Goal: Task Accomplishment & Management: Manage account settings

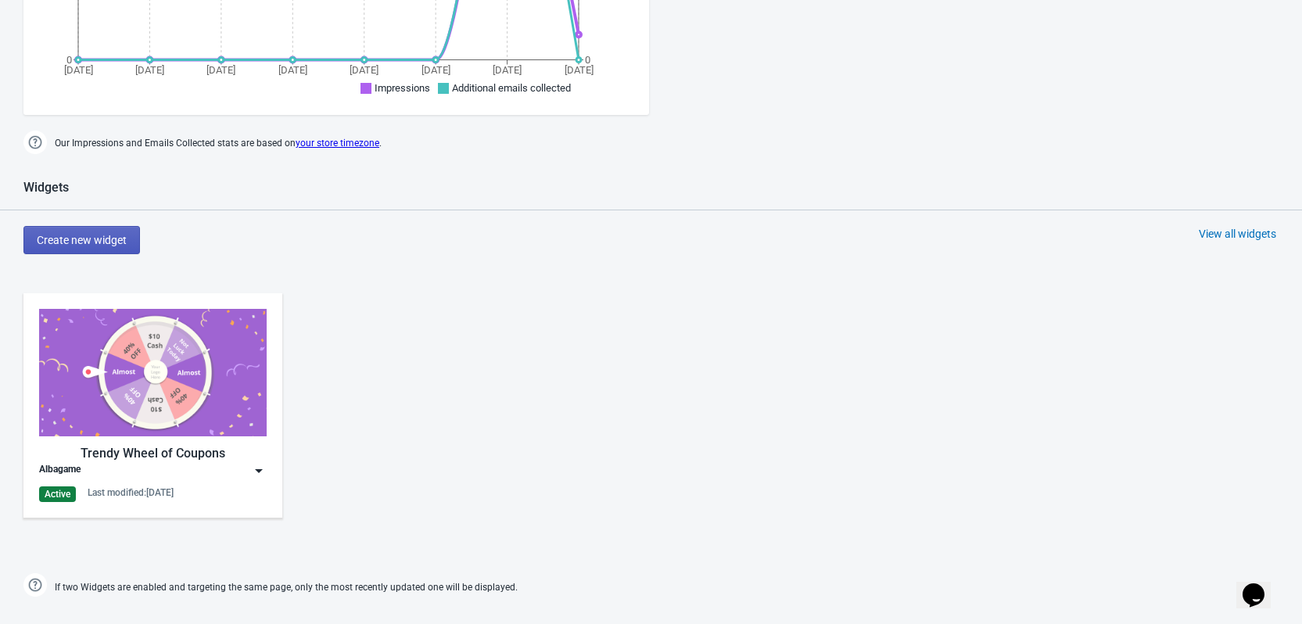
scroll to position [626, 0]
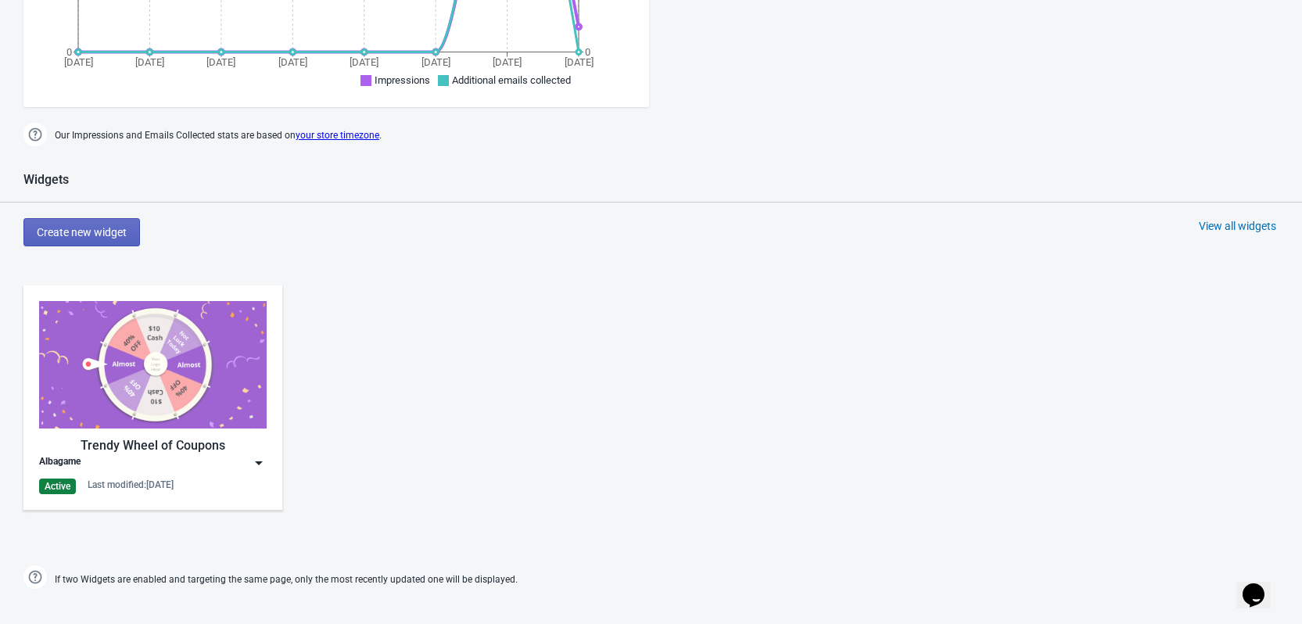
click at [260, 460] on img at bounding box center [259, 463] width 16 height 16
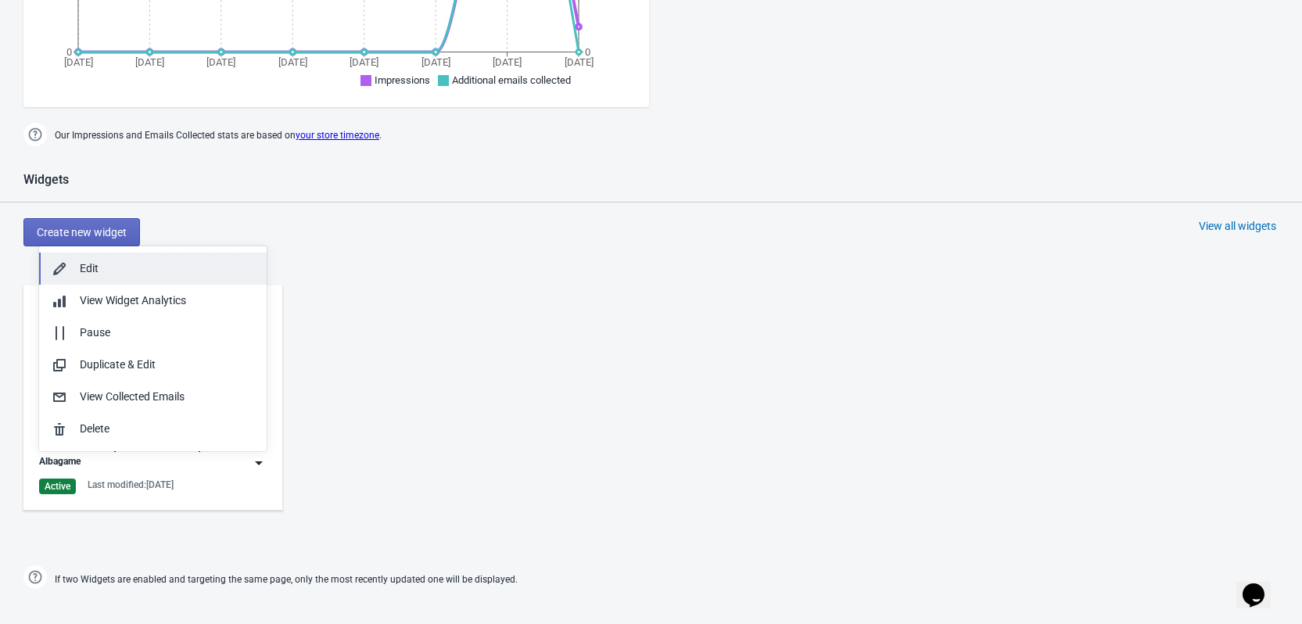
click at [114, 279] on button "Edit" at bounding box center [153, 269] width 228 height 32
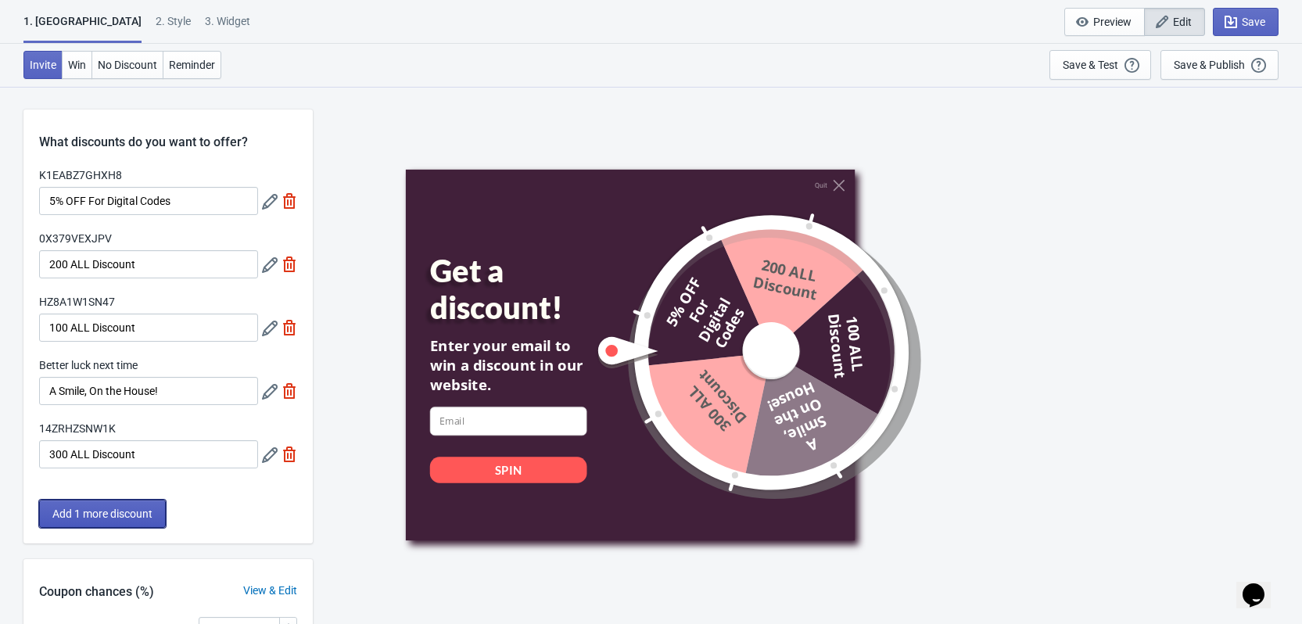
click at [119, 516] on span "Add 1 more discount" at bounding box center [102, 514] width 100 height 13
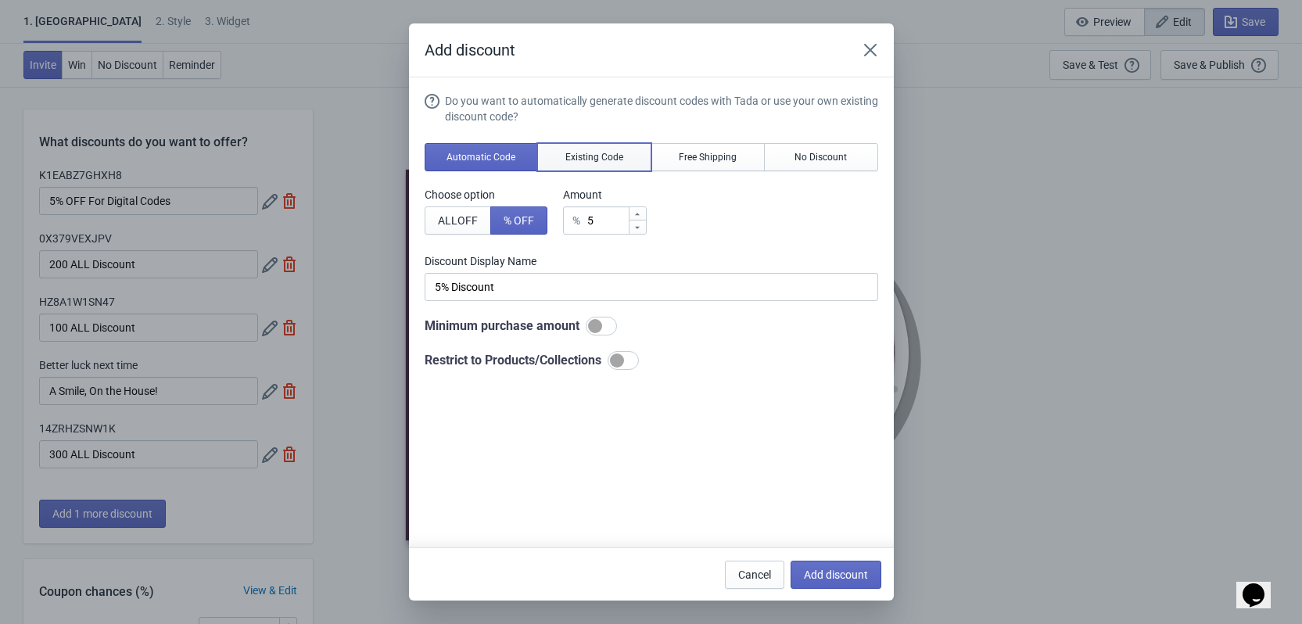
click at [594, 149] on button "Existing Code" at bounding box center [594, 157] width 114 height 28
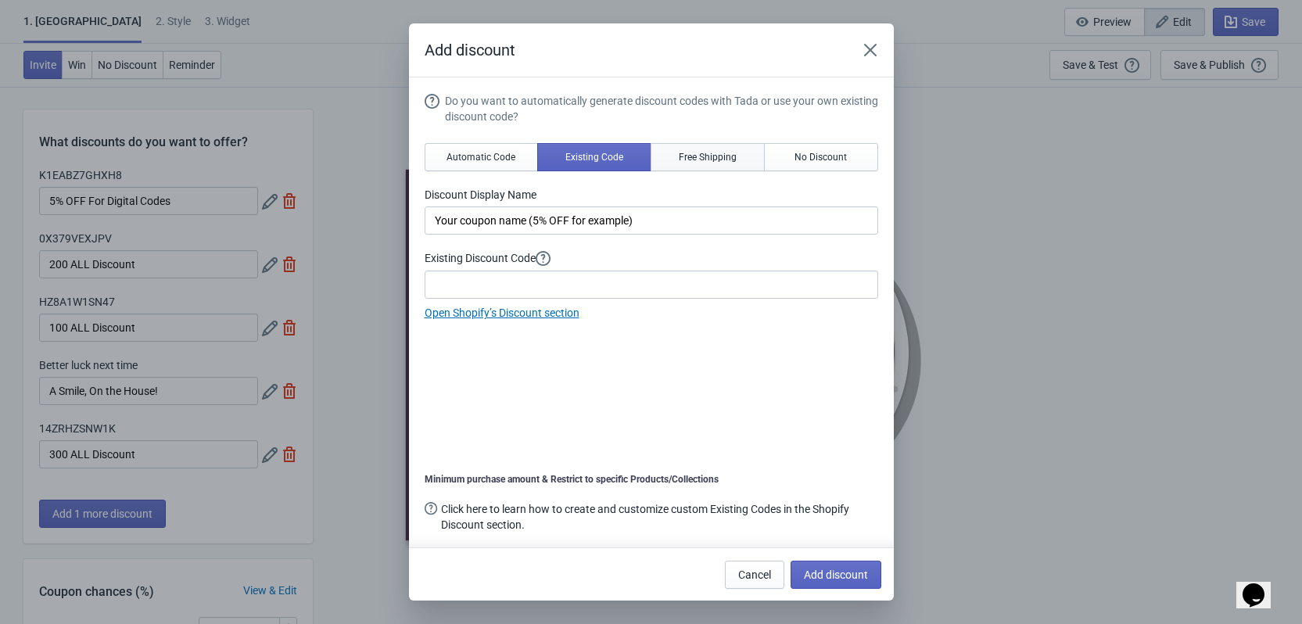
click at [706, 155] on span "Free Shipping" at bounding box center [708, 157] width 58 height 13
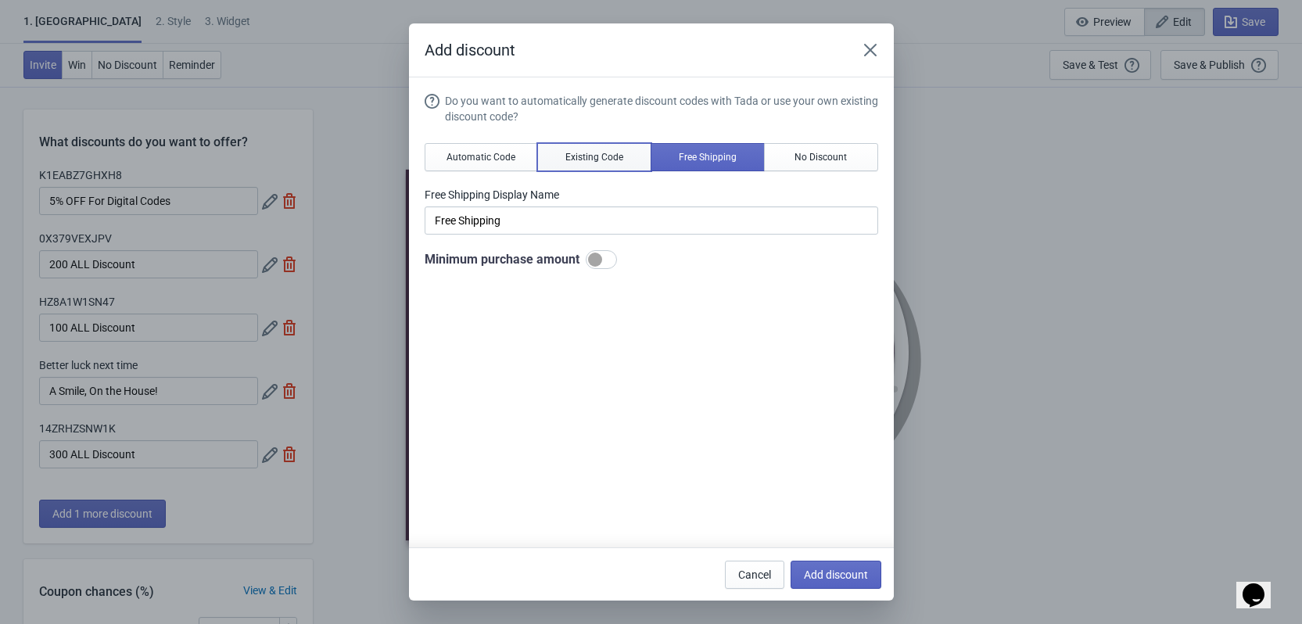
click at [586, 167] on button "Existing Code" at bounding box center [594, 157] width 114 height 28
type input "Your coupon name (5% OFF for example)"
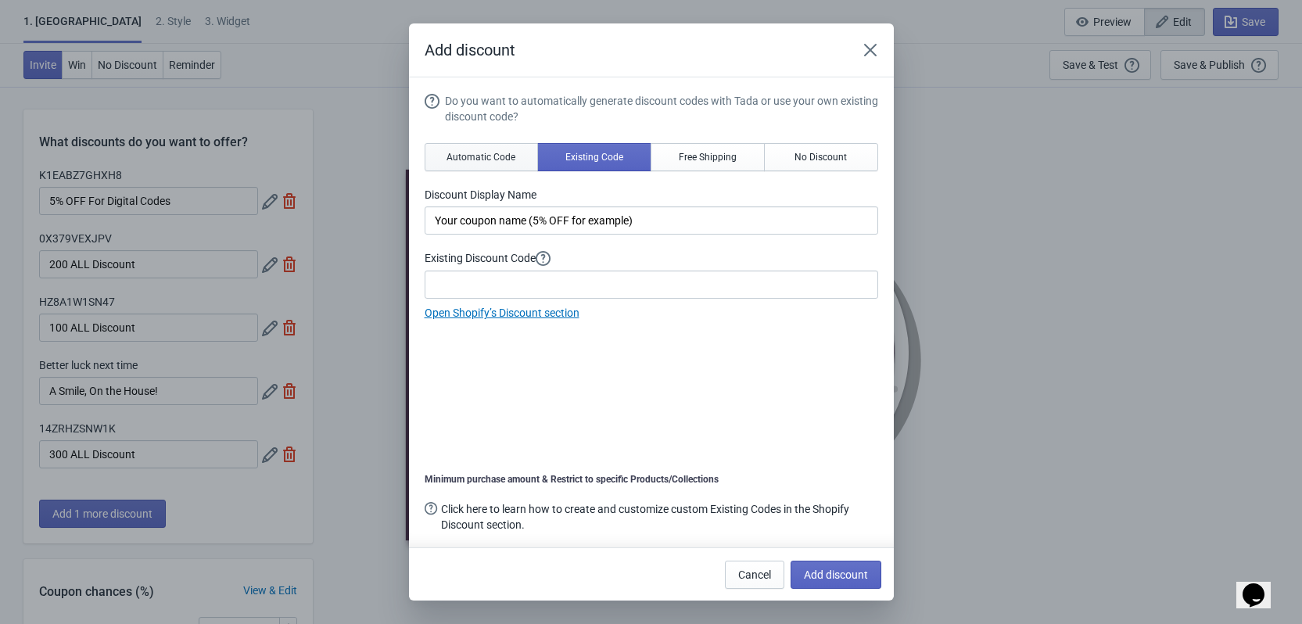
click at [513, 167] on button "Automatic Code" at bounding box center [482, 157] width 114 height 28
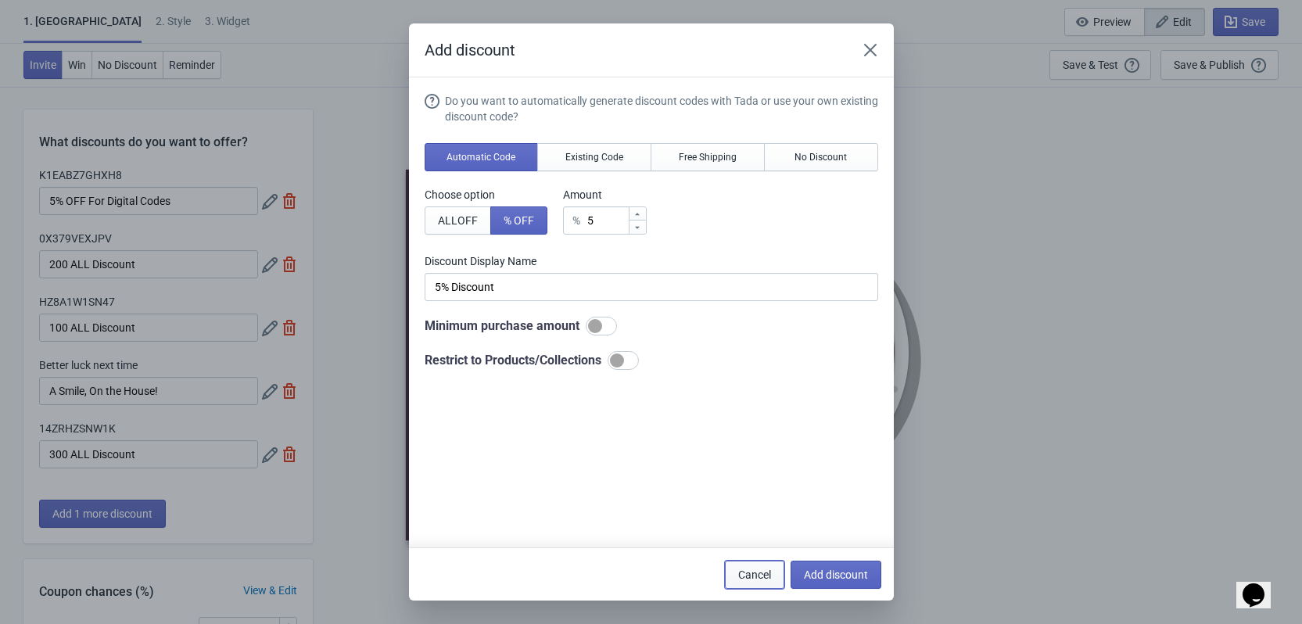
click at [770, 567] on button "Cancel" at bounding box center [754, 575] width 59 height 28
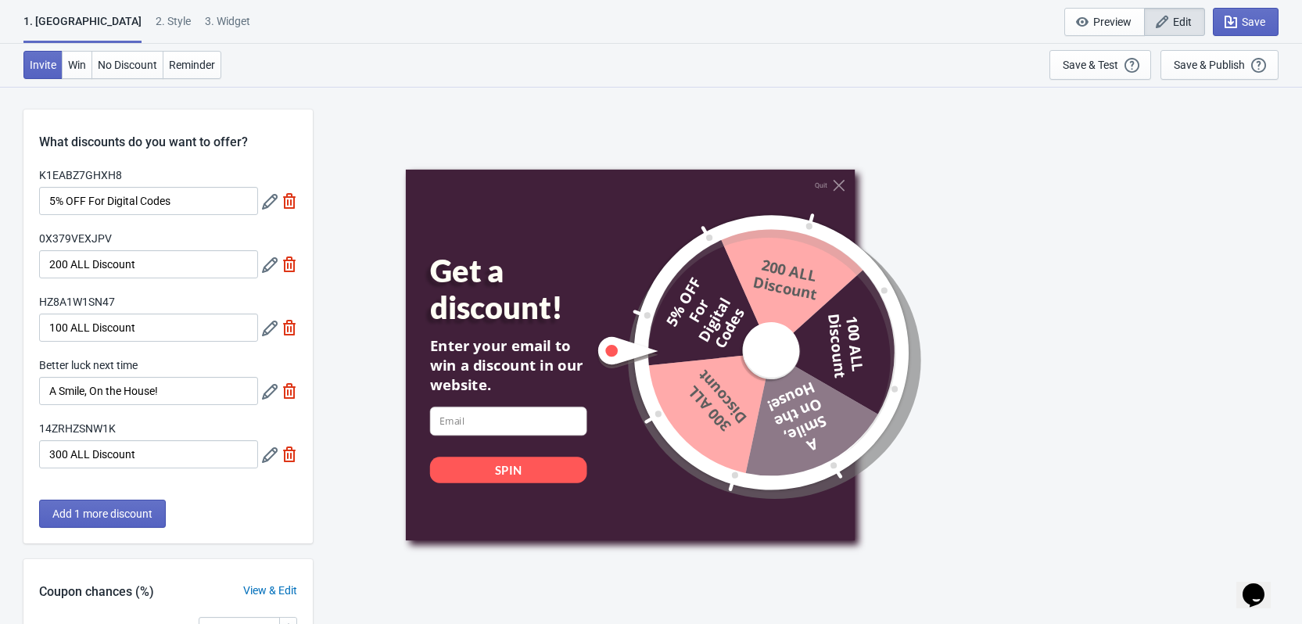
click at [271, 327] on icon at bounding box center [270, 329] width 16 height 16
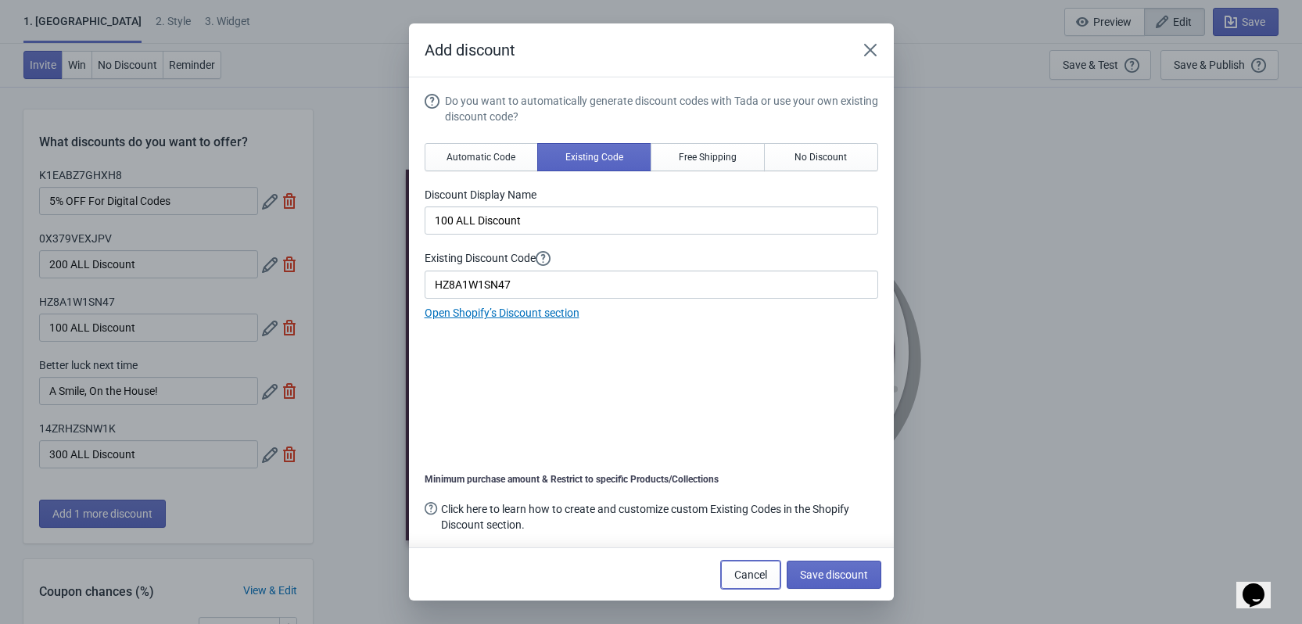
drag, startPoint x: 761, startPoint y: 576, endPoint x: 737, endPoint y: 576, distance: 24.2
click at [760, 576] on span "Cancel" at bounding box center [751, 575] width 33 height 13
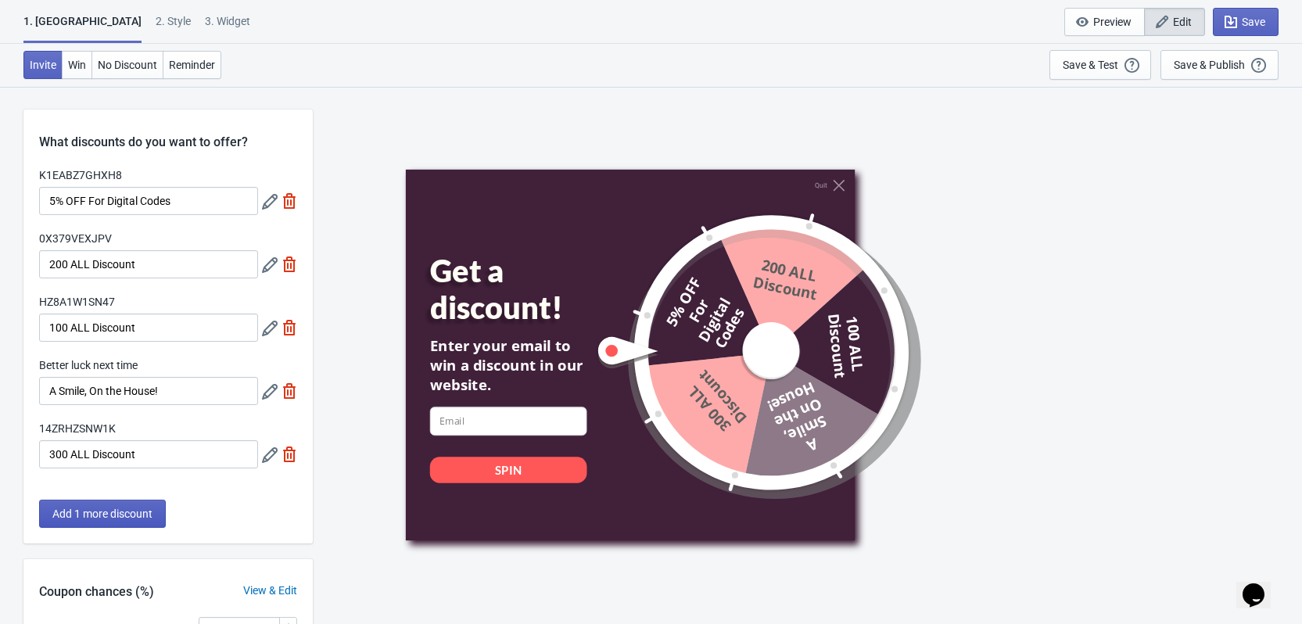
click at [129, 517] on span "Add 1 more discount" at bounding box center [102, 514] width 100 height 13
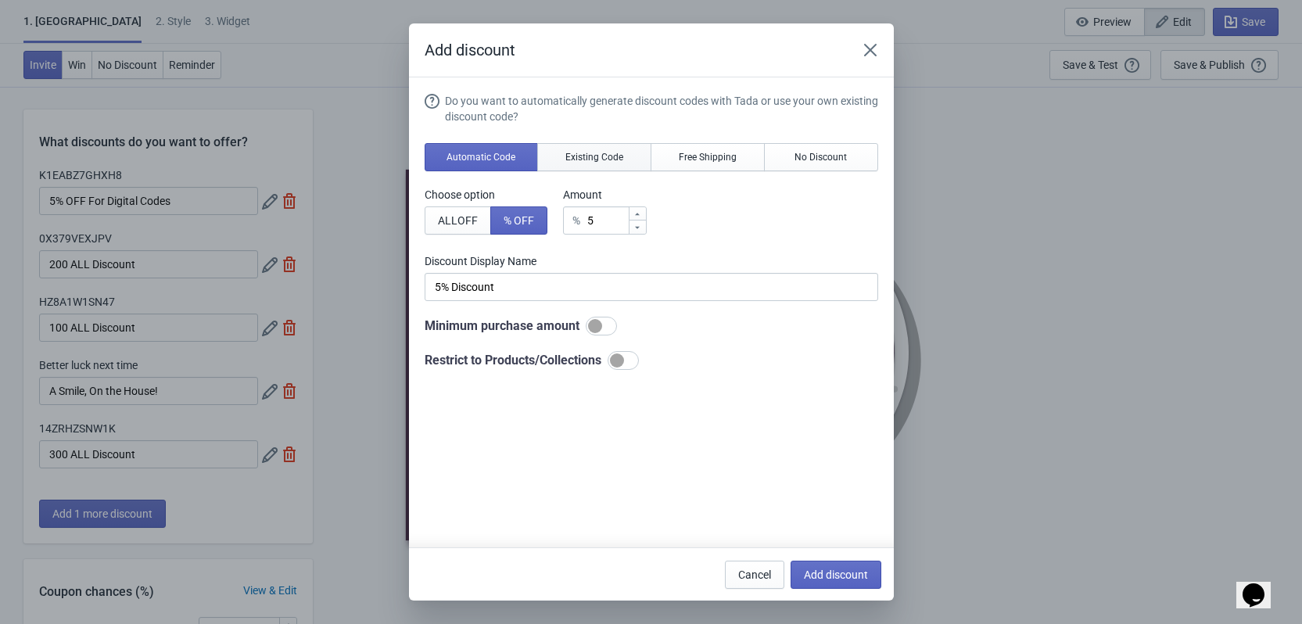
click at [596, 149] on button "Existing Code" at bounding box center [594, 157] width 114 height 28
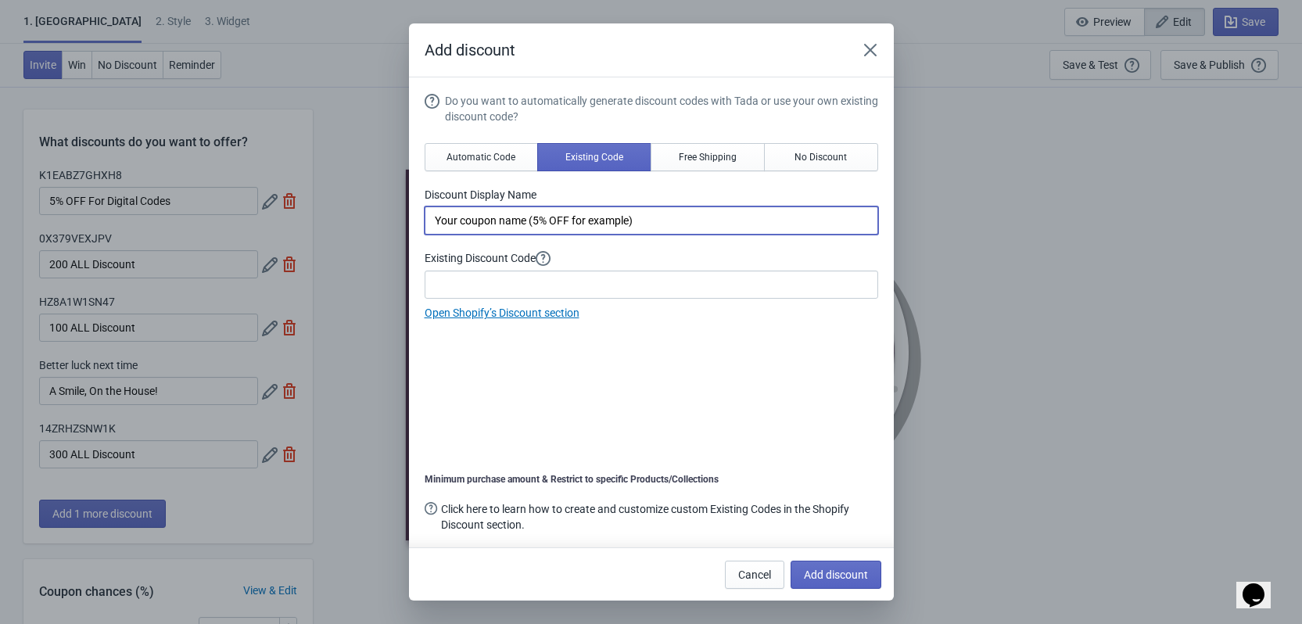
drag, startPoint x: 676, startPoint y: 214, endPoint x: 411, endPoint y: 200, distance: 265.5
click at [411, 200] on section "Do you want to automatically generate discount codes with Tada or use your own …" at bounding box center [651, 319] width 485 height 484
type input "Free Gift"
click at [494, 313] on link "Open Shopify’s Discount section" at bounding box center [502, 313] width 155 height 13
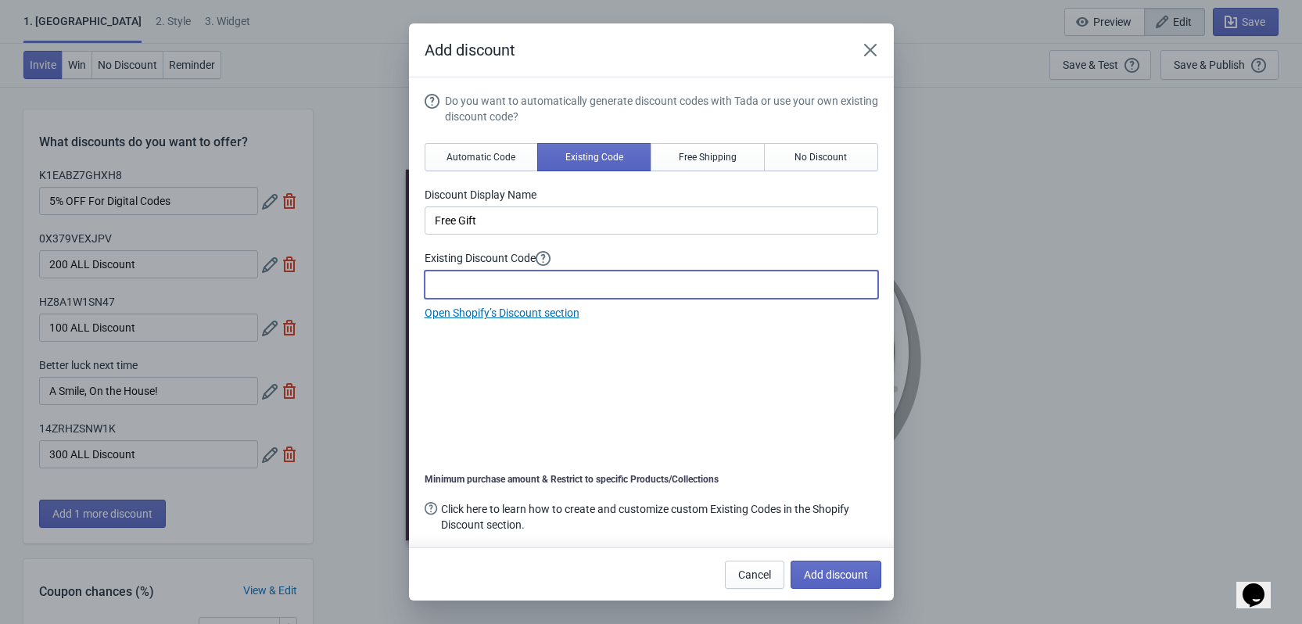
click at [494, 286] on input at bounding box center [652, 285] width 454 height 28
paste input "PFARGPEYAFB2"
type input "PFARGPEYAFB2"
click at [828, 579] on span "Add discount" at bounding box center [836, 575] width 64 height 13
type input "16"
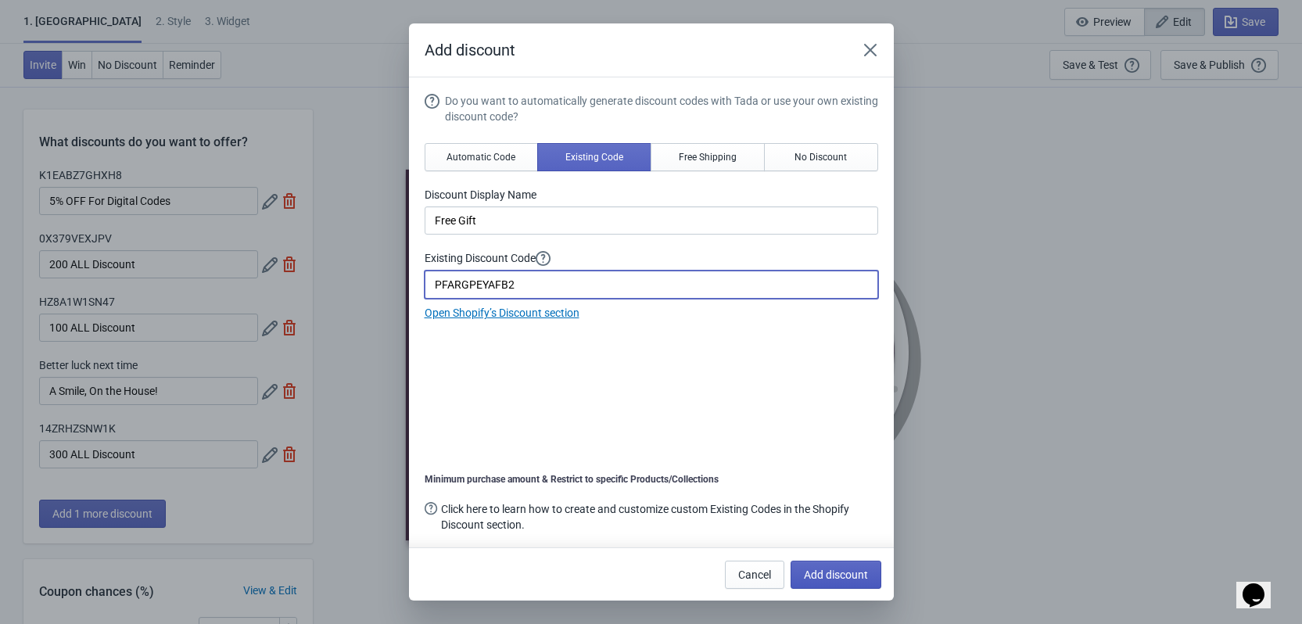
type input "16"
type input "17"
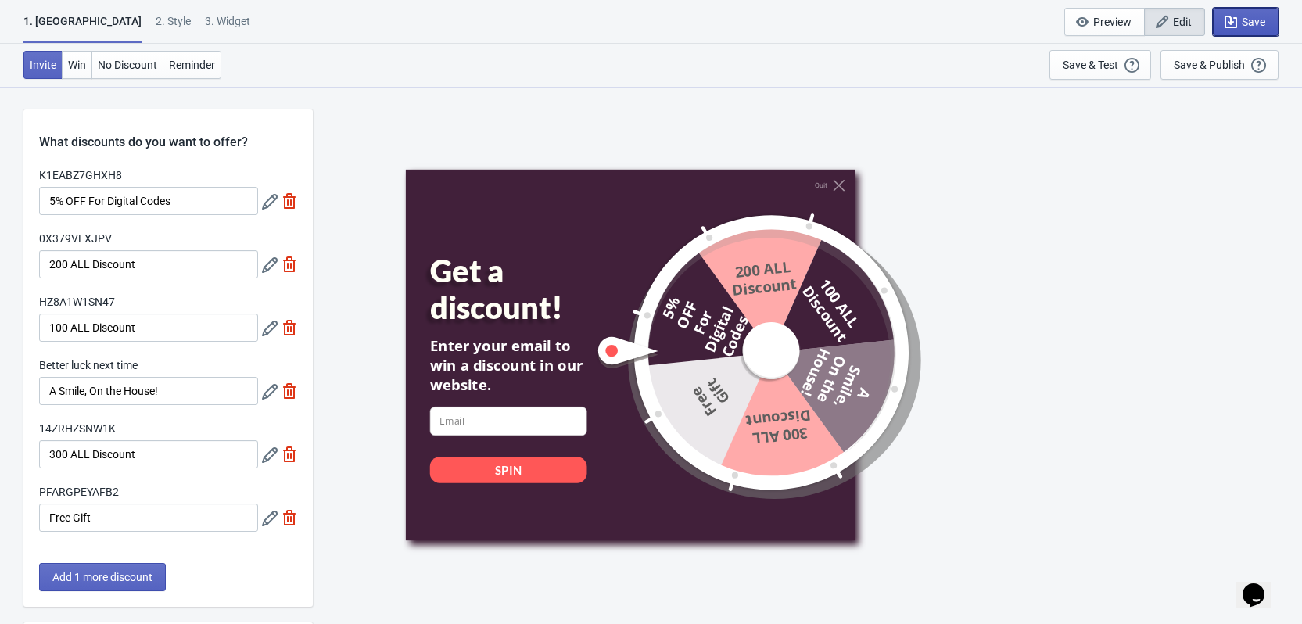
click at [1259, 27] on span "Save" at bounding box center [1253, 22] width 23 height 13
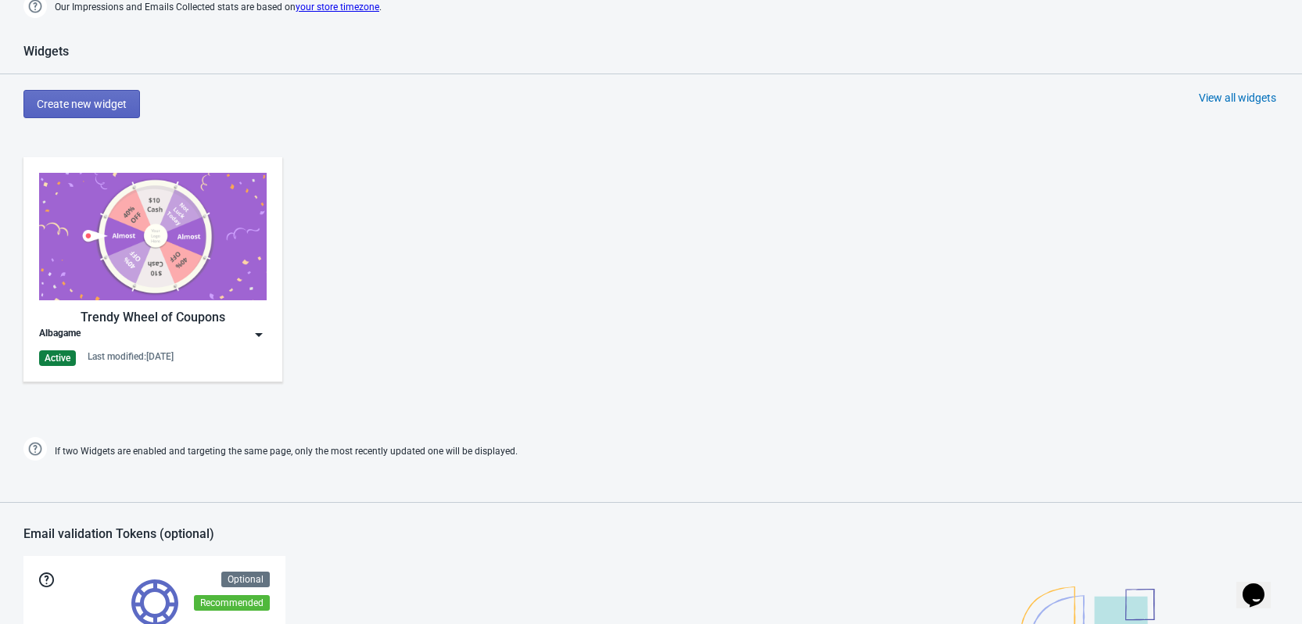
scroll to position [782, 0]
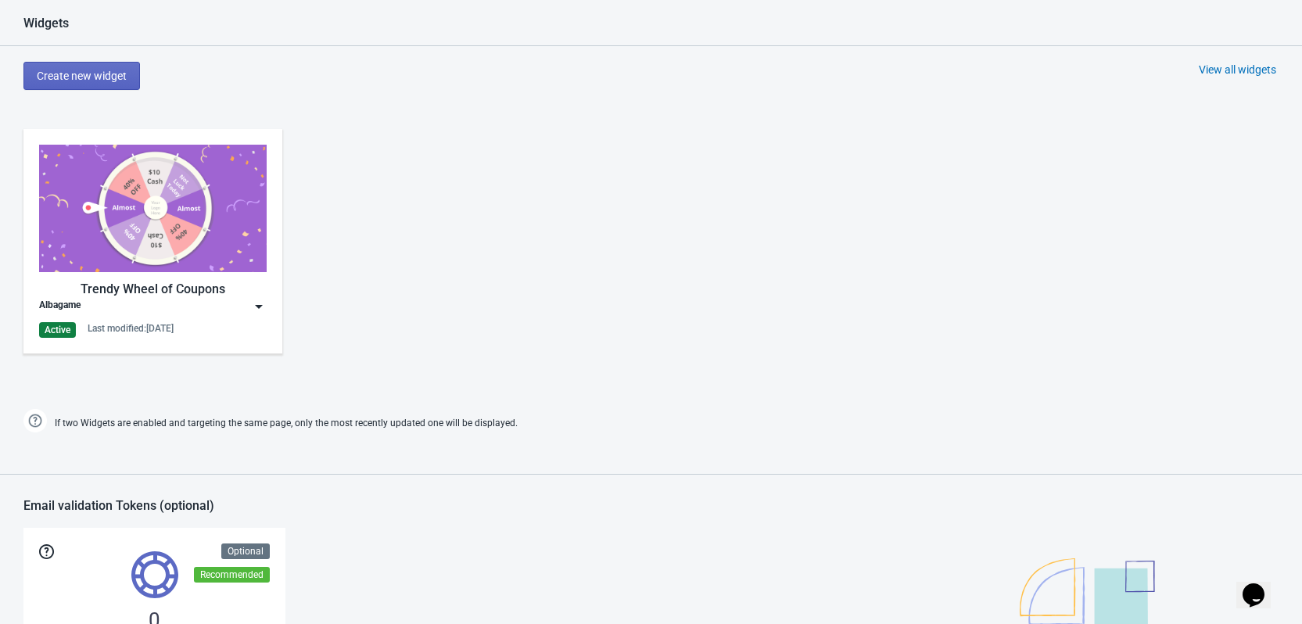
click at [256, 312] on img at bounding box center [259, 307] width 16 height 16
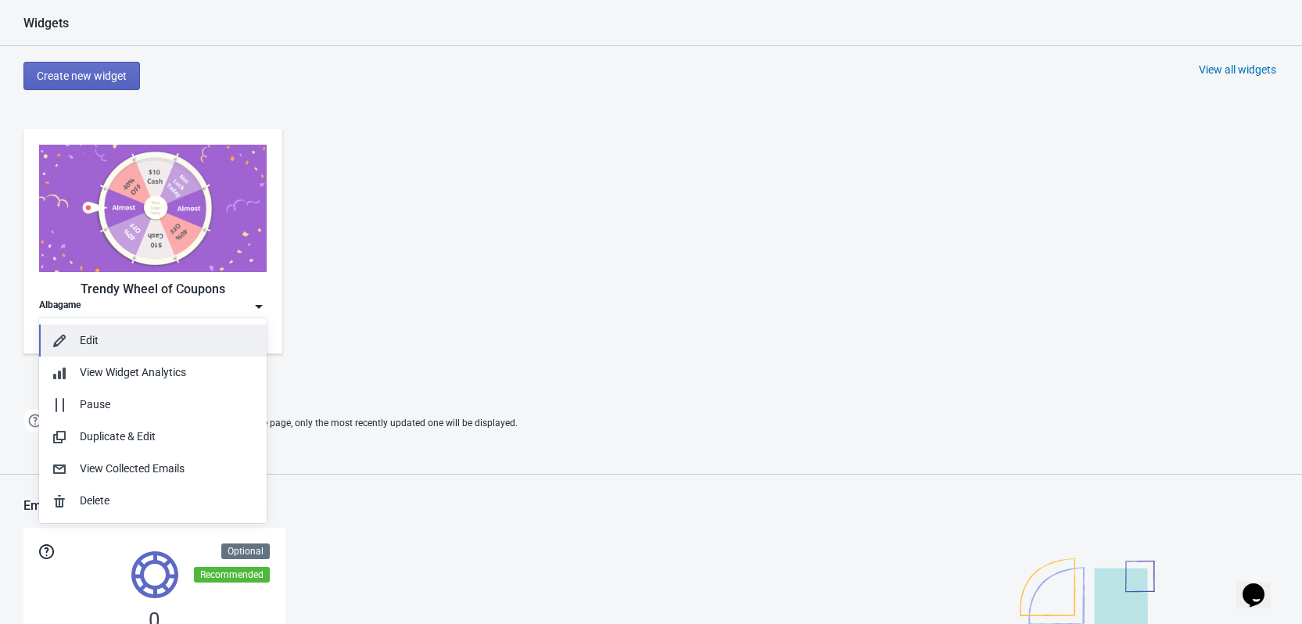
click at [136, 347] on div "Edit" at bounding box center [167, 340] width 174 height 16
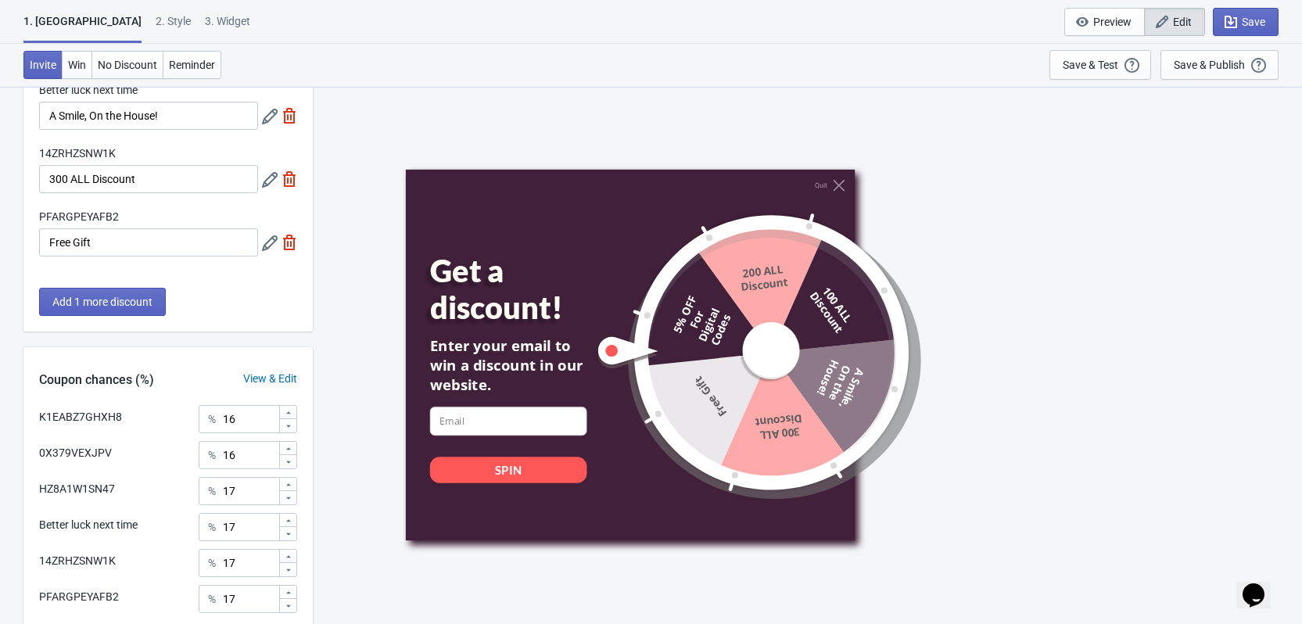
scroll to position [313, 0]
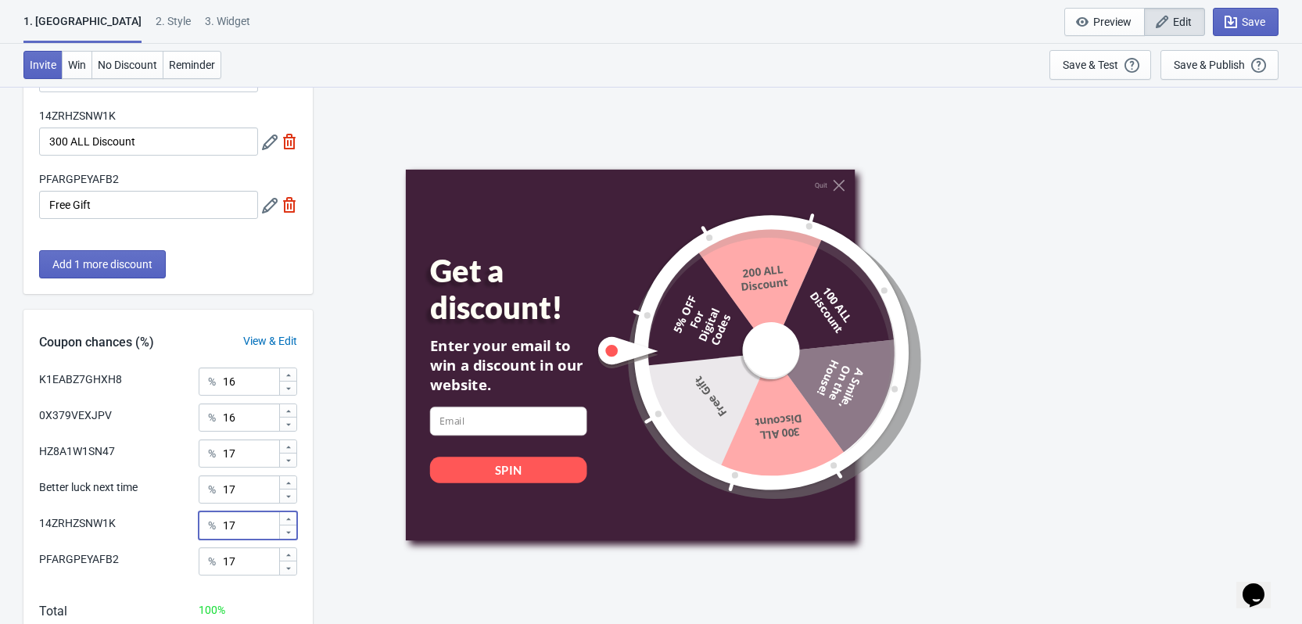
click at [239, 528] on input "17" at bounding box center [250, 526] width 56 height 28
type input "10"
click at [245, 420] on input "16" at bounding box center [250, 418] width 56 height 28
type input "10"
click at [248, 562] on input "17" at bounding box center [250, 562] width 56 height 28
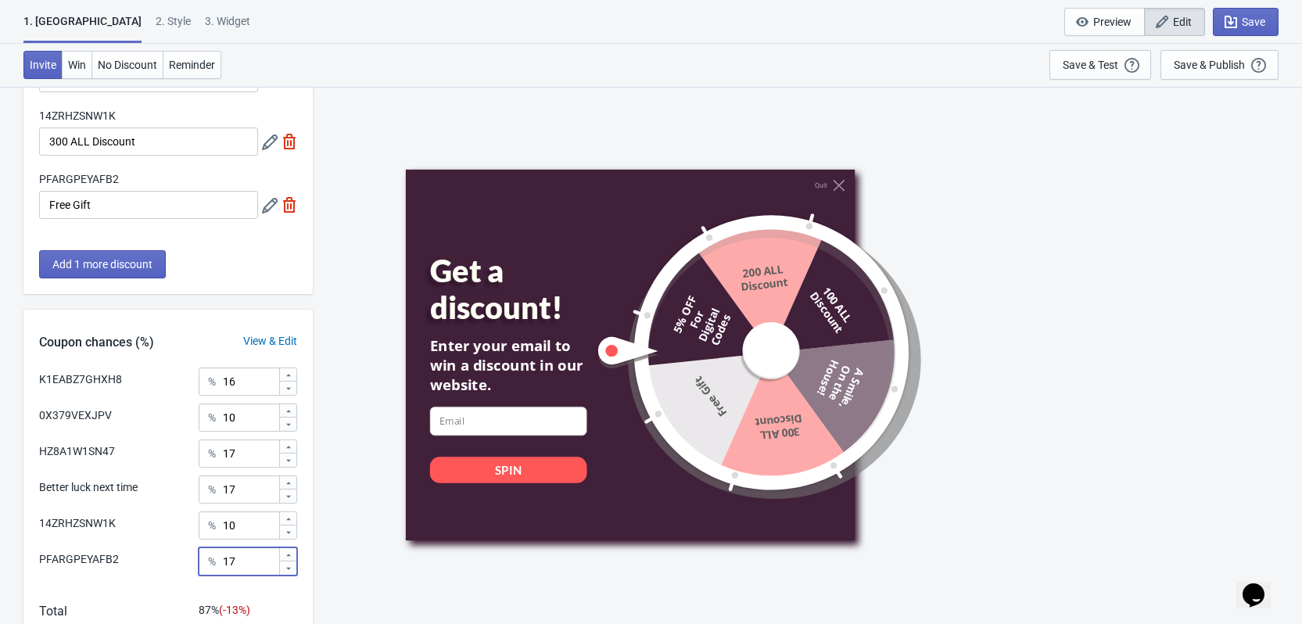
type input "1"
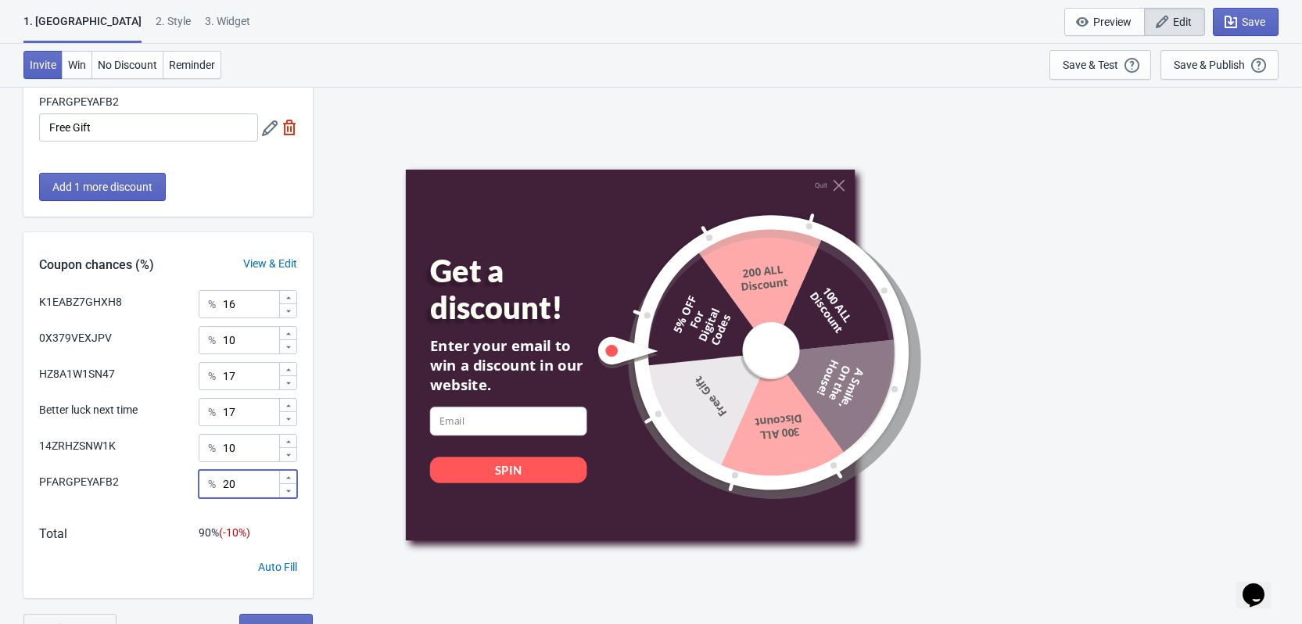
scroll to position [391, 0]
type input "20"
click at [256, 411] on input "17" at bounding box center [250, 411] width 56 height 28
type input "1"
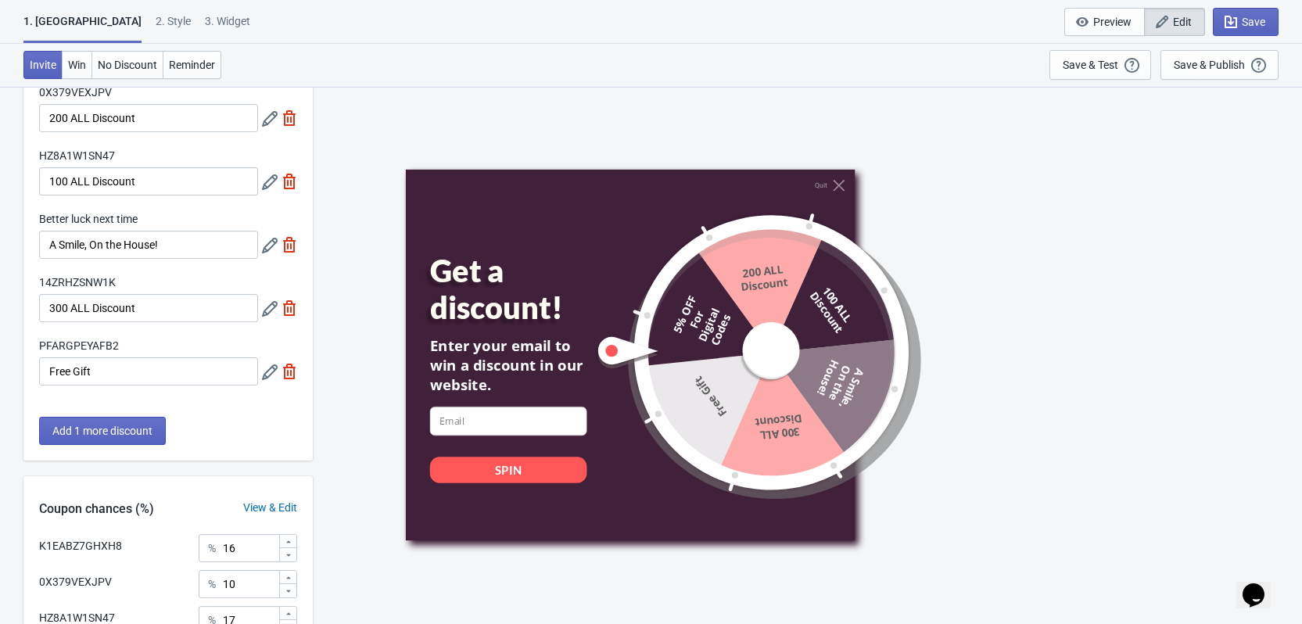
scroll to position [235, 0]
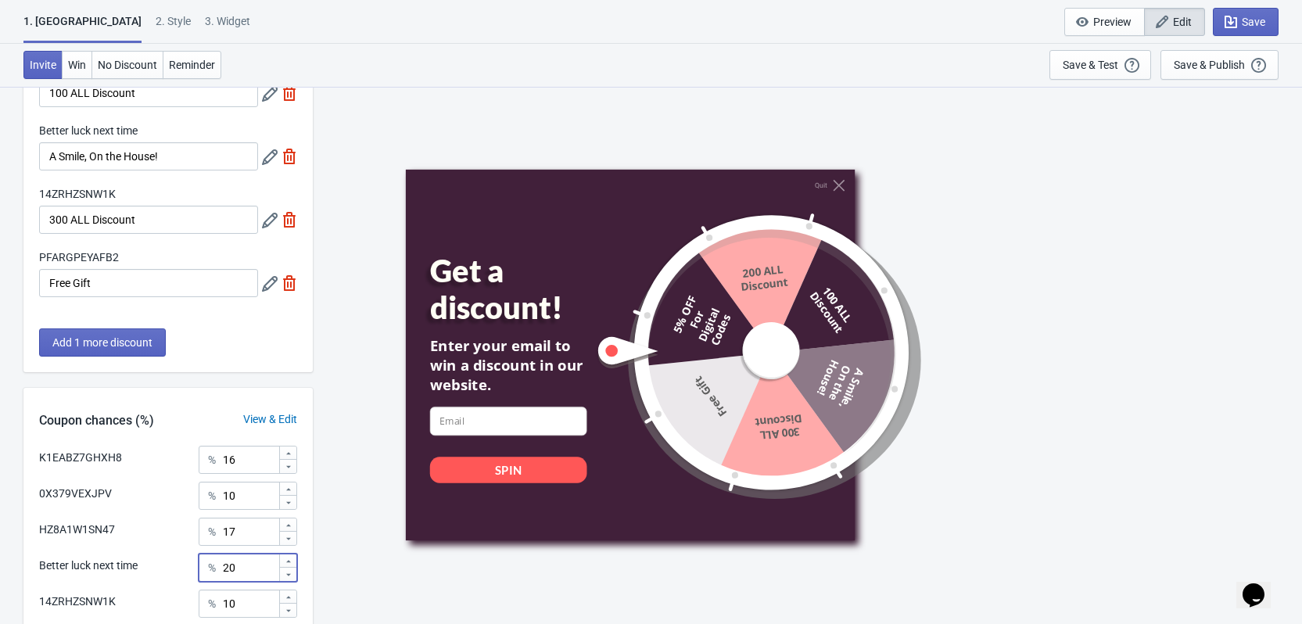
type input "20"
click at [251, 461] on input "16" at bounding box center [250, 460] width 56 height 28
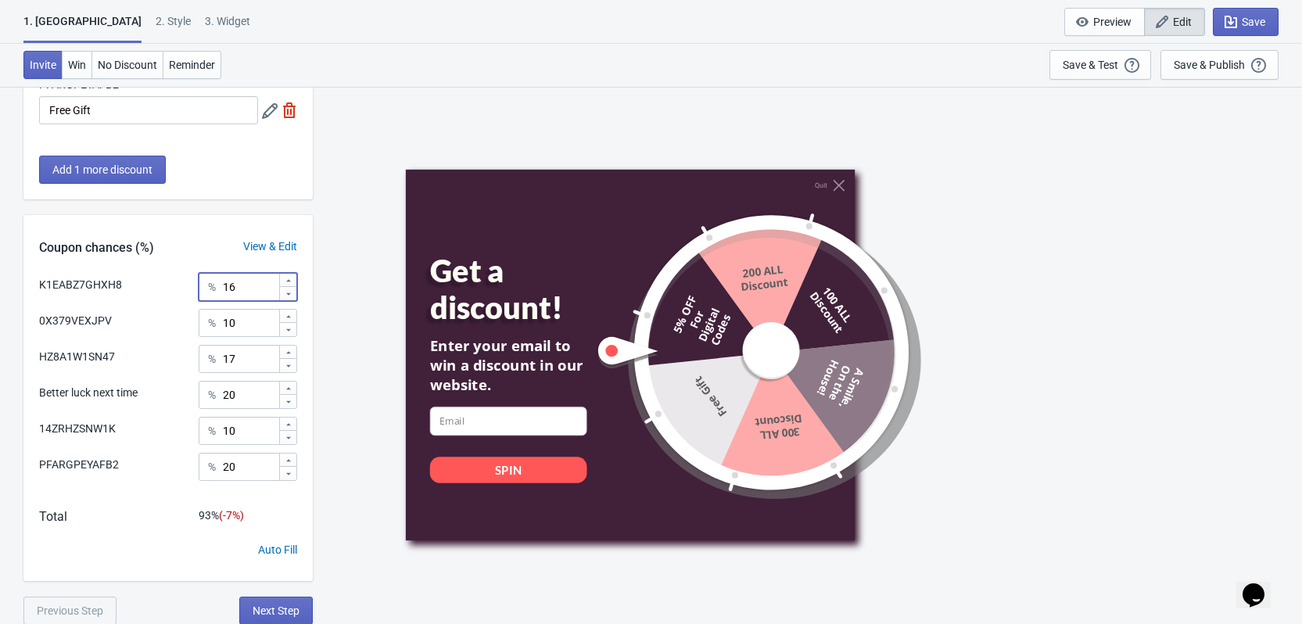
scroll to position [408, 0]
type input "1"
type input "20"
click at [257, 368] on input "17" at bounding box center [250, 358] width 56 height 28
type input "15"
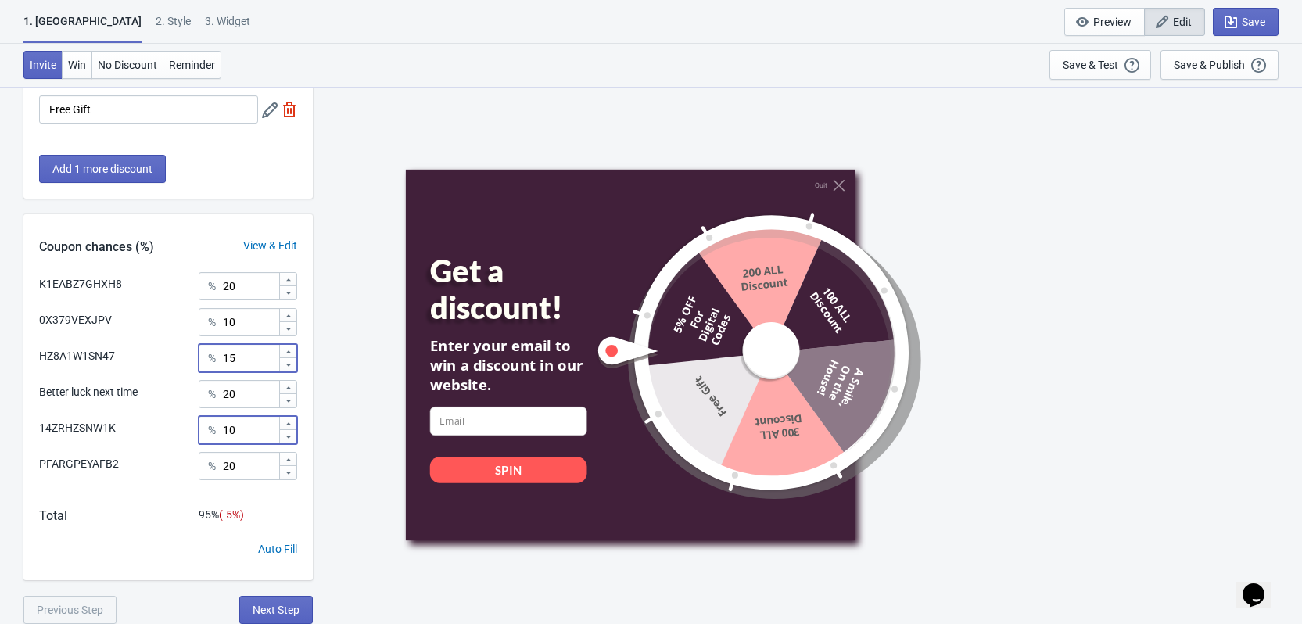
click at [256, 434] on input "10" at bounding box center [250, 430] width 56 height 28
type input "15"
click at [1258, 19] on span "Save" at bounding box center [1253, 22] width 23 height 13
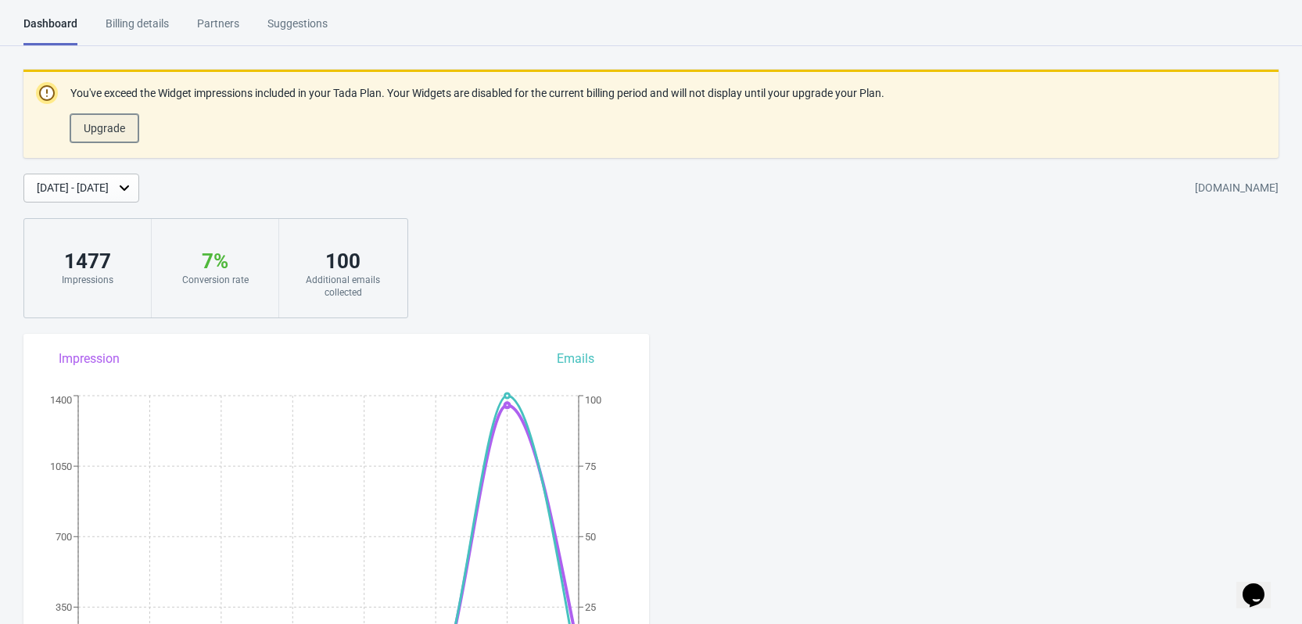
click at [118, 135] on button "Upgrade" at bounding box center [104, 128] width 68 height 28
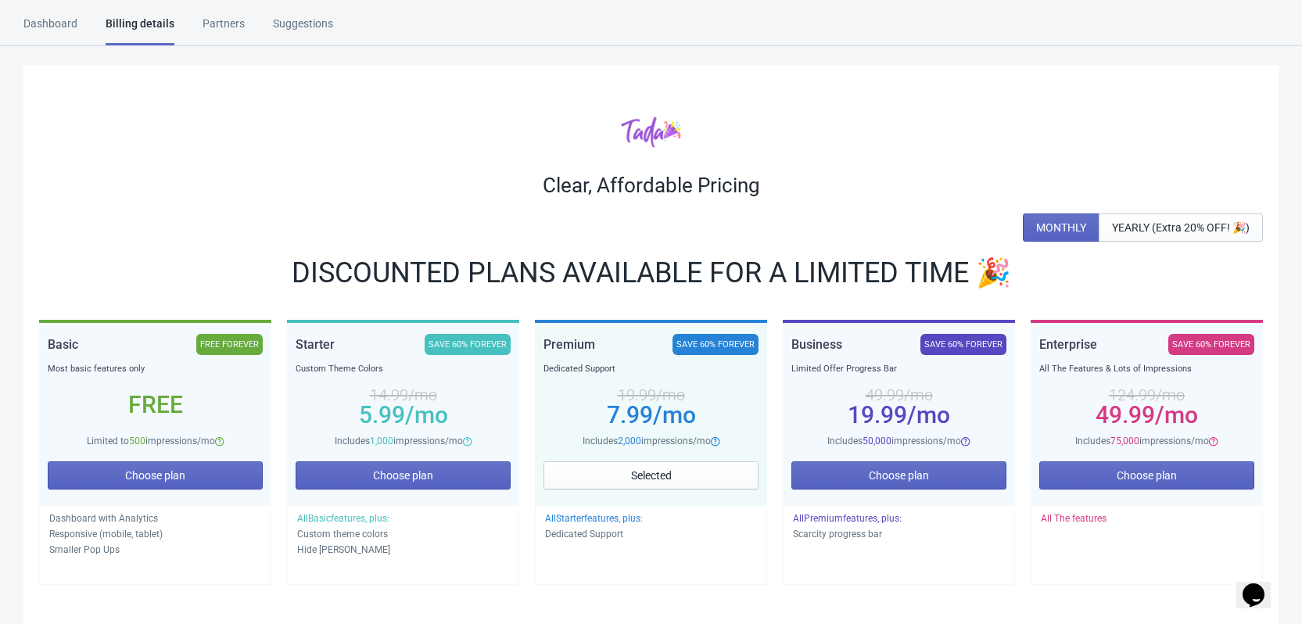
click at [61, 28] on div "Dashboard" at bounding box center [50, 29] width 54 height 27
